Goal: Register for event/course

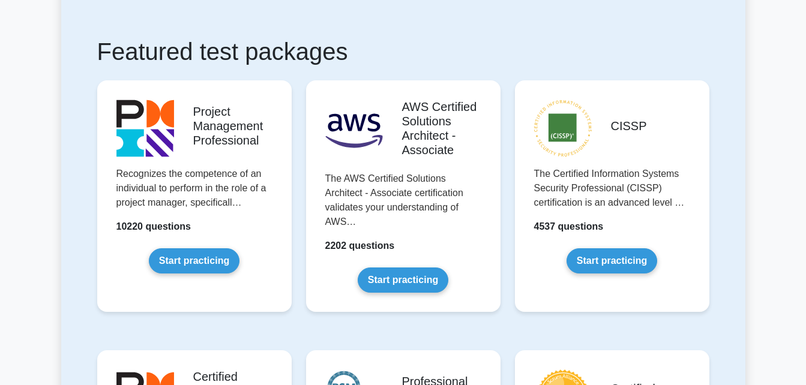
scroll to position [200, 0]
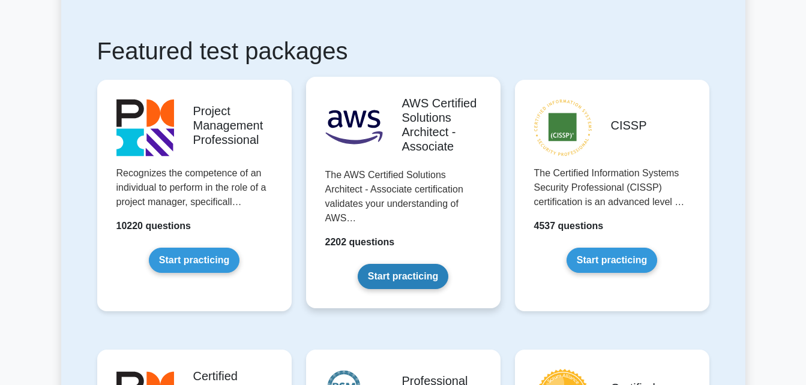
click at [418, 287] on link "Start practicing" at bounding box center [403, 276] width 91 height 25
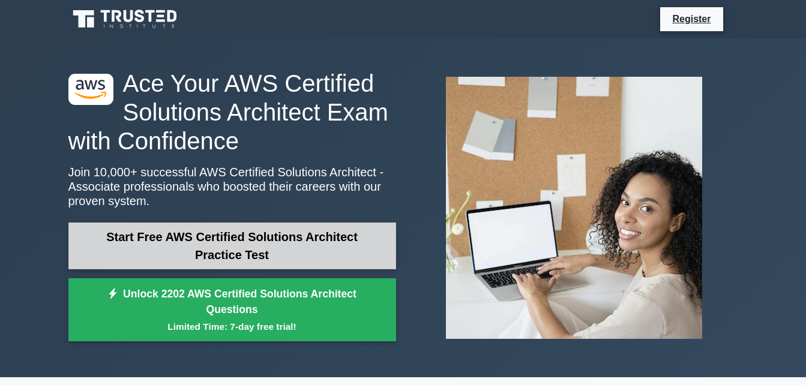
click at [303, 257] on link "Start Free AWS Certified Solutions Architect Practice Test" at bounding box center [232, 246] width 328 height 47
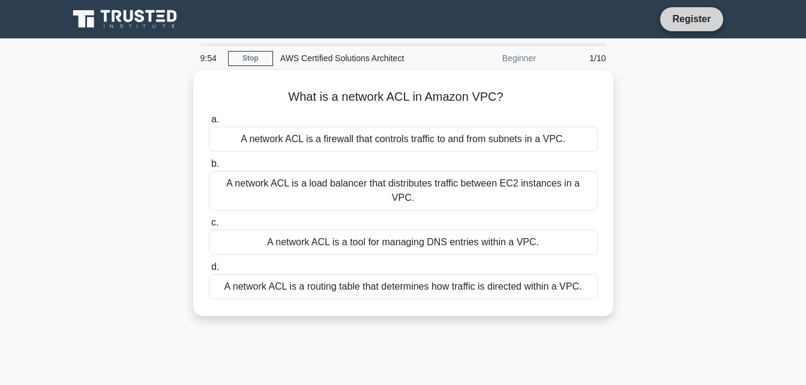
click at [672, 22] on link "Register" at bounding box center [691, 18] width 53 height 15
click at [256, 53] on link "Stop" at bounding box center [250, 58] width 45 height 15
